Goal: Information Seeking & Learning: Learn about a topic

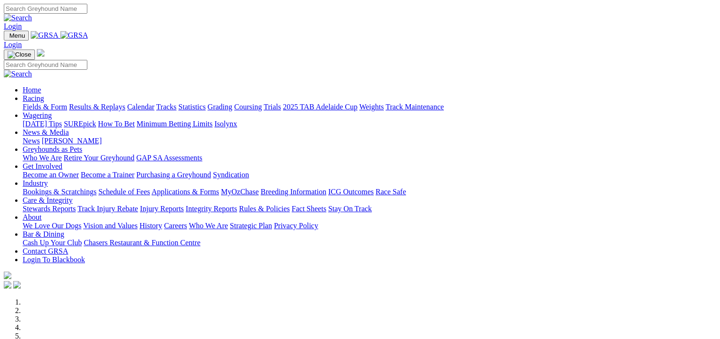
click at [45, 103] on link "Fields & Form" at bounding box center [45, 107] width 44 height 8
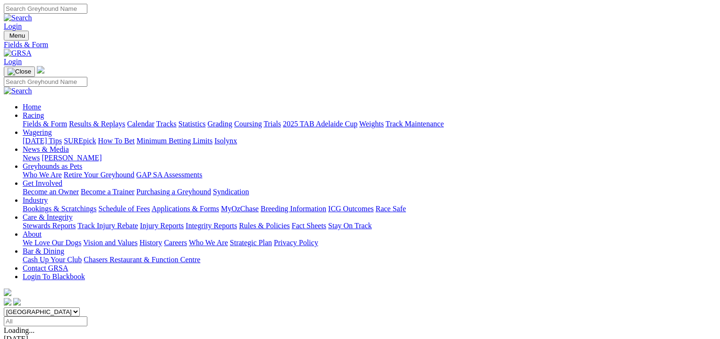
scroll to position [83, 0]
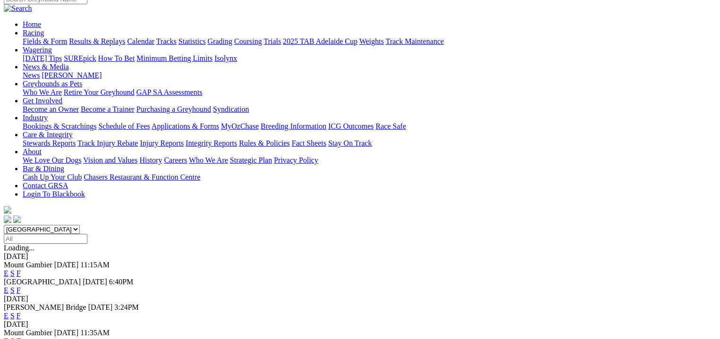
click at [21, 312] on link "F" at bounding box center [19, 316] width 4 height 8
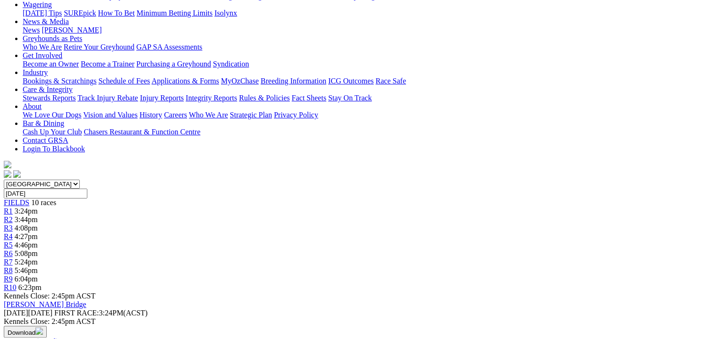
scroll to position [106, 0]
